Goal: Navigation & Orientation: Find specific page/section

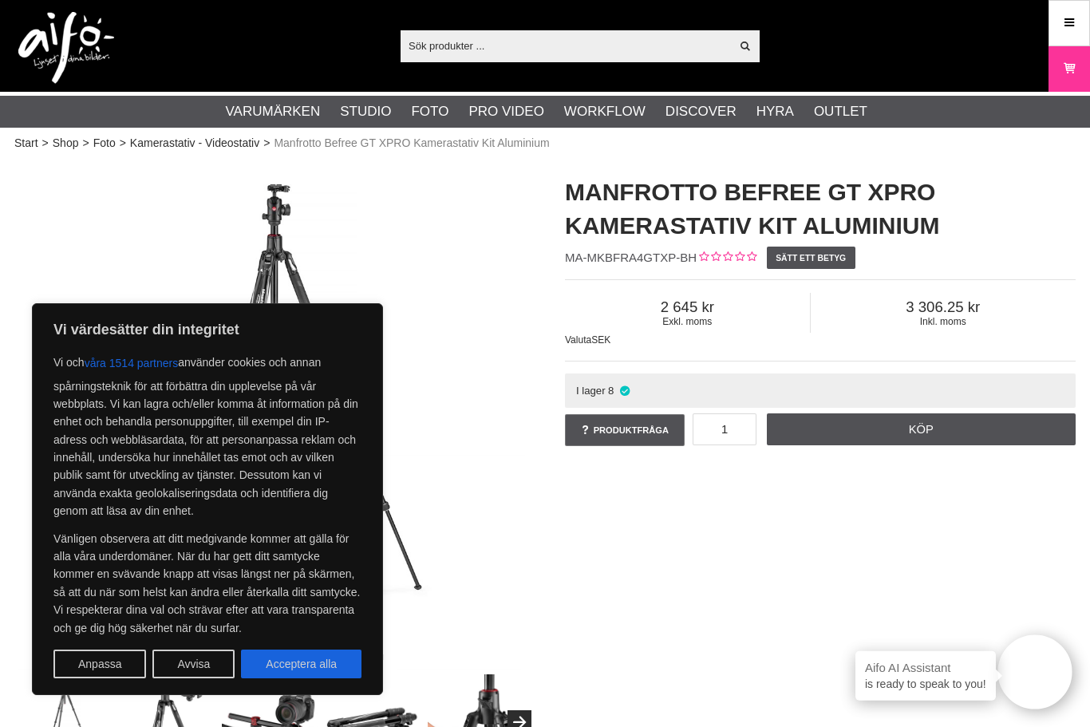
click at [326, 657] on button "Acceptera alla" at bounding box center [301, 664] width 121 height 29
checkbox input "true"
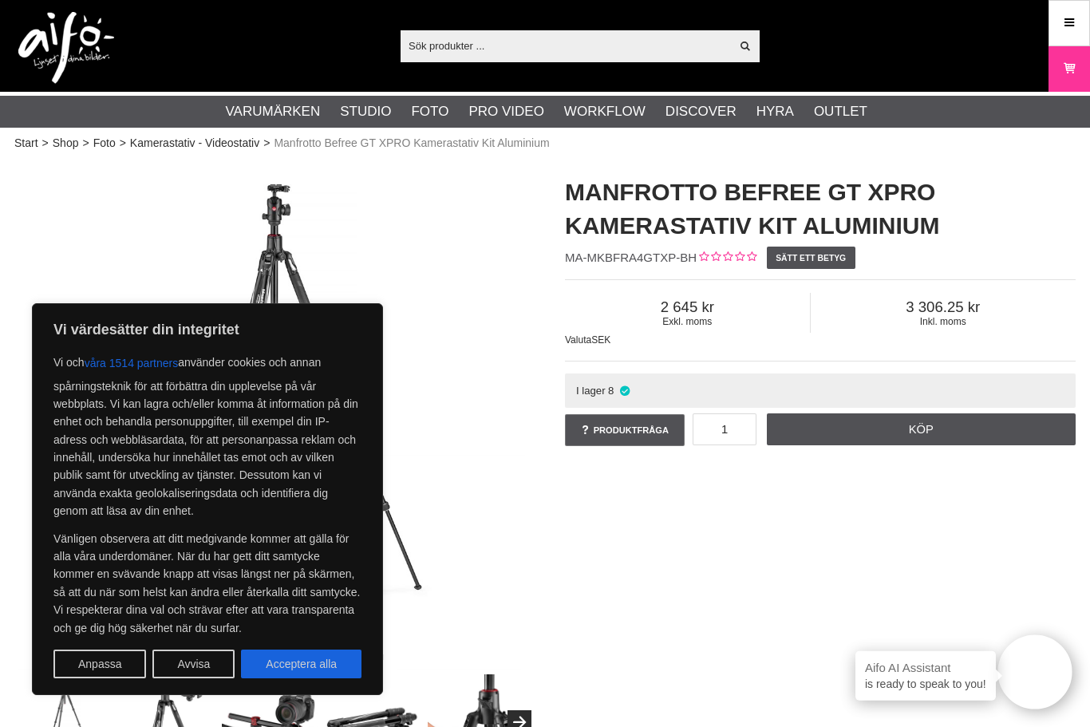
checkbox input "true"
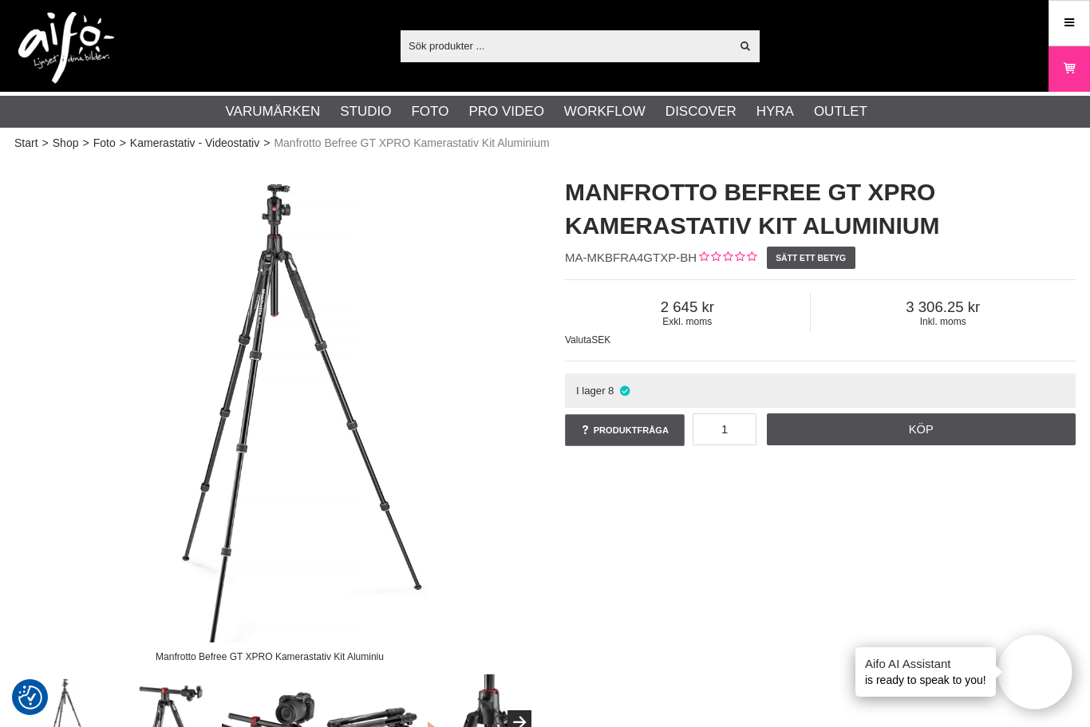
click at [180, 151] on link "Kamerastativ - Videostativ" at bounding box center [194, 143] width 129 height 17
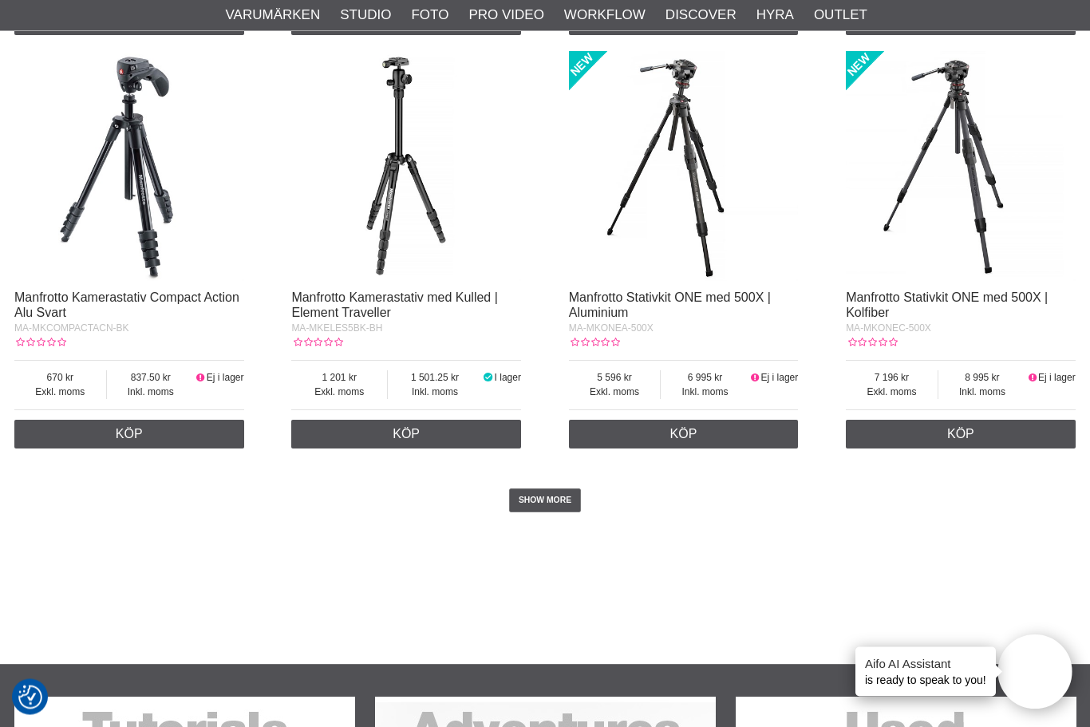
scroll to position [2912, 0]
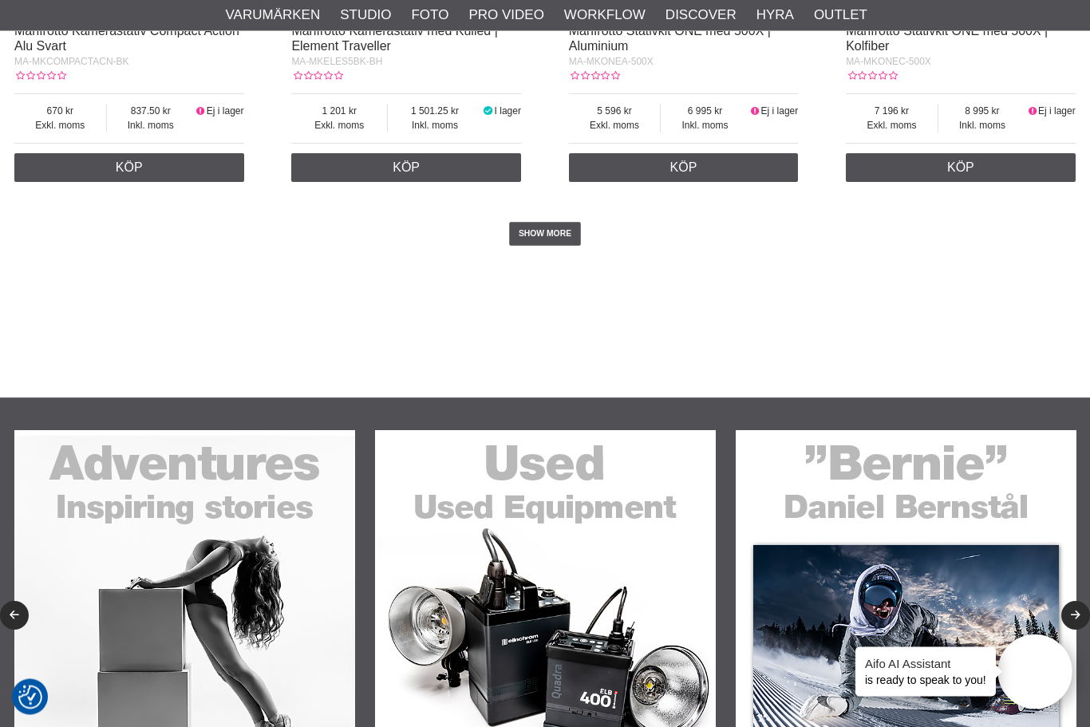
click at [555, 247] on link "SHOW MORE" at bounding box center [545, 235] width 73 height 24
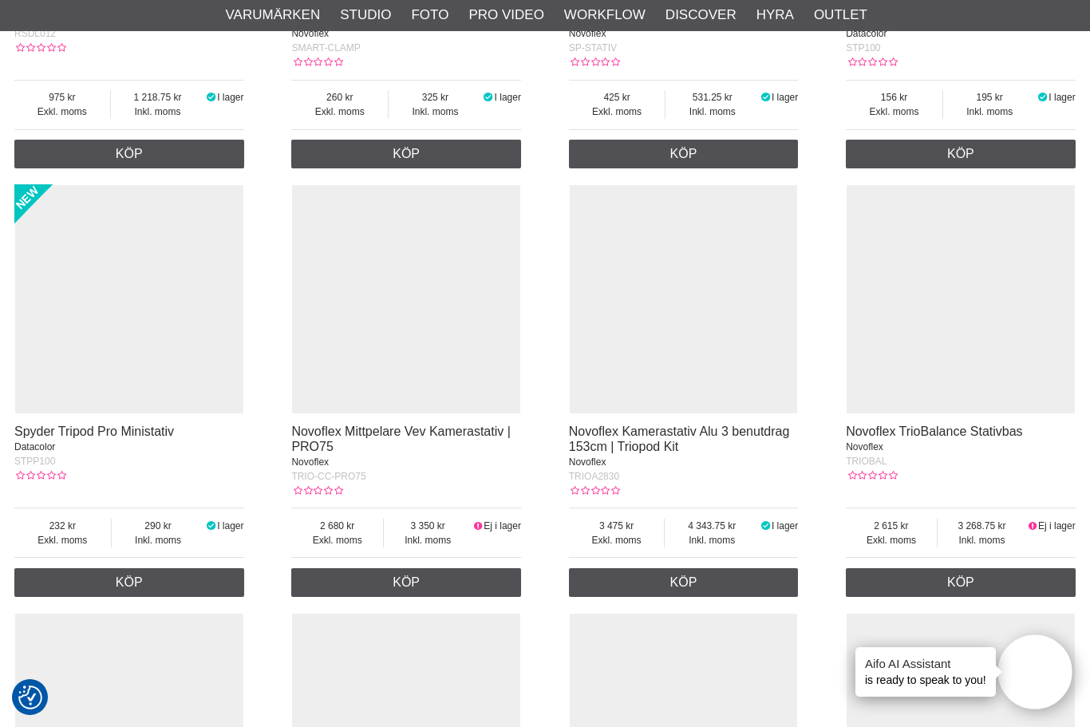
scroll to position [7379, 0]
